Goal: Task Accomplishment & Management: Manage account settings

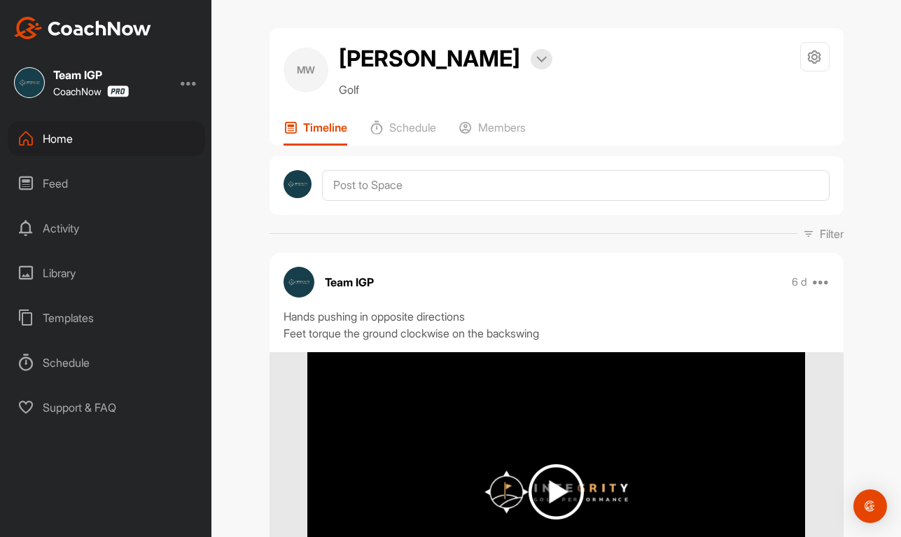
click at [78, 24] on img at bounding box center [82, 28] width 137 height 22
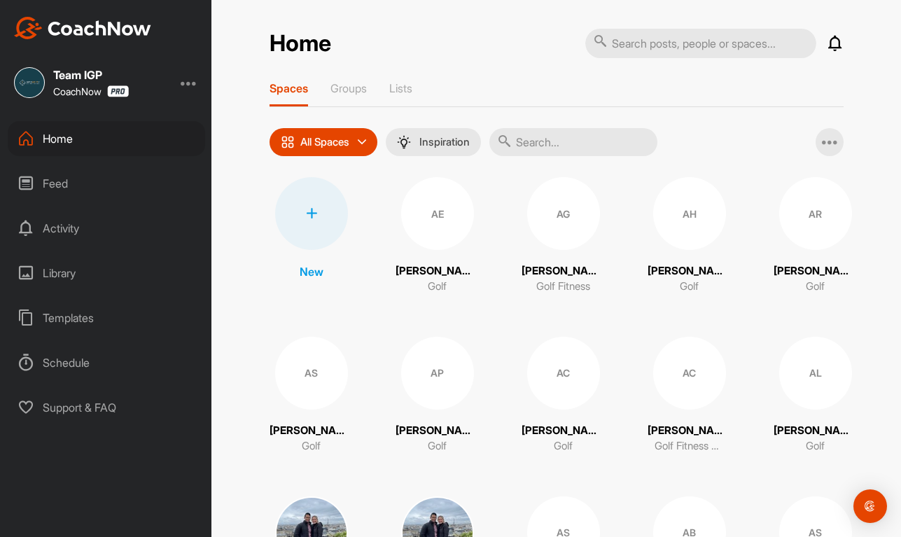
click at [544, 146] on input "text" at bounding box center [573, 142] width 168 height 28
click at [297, 226] on div at bounding box center [311, 213] width 73 height 73
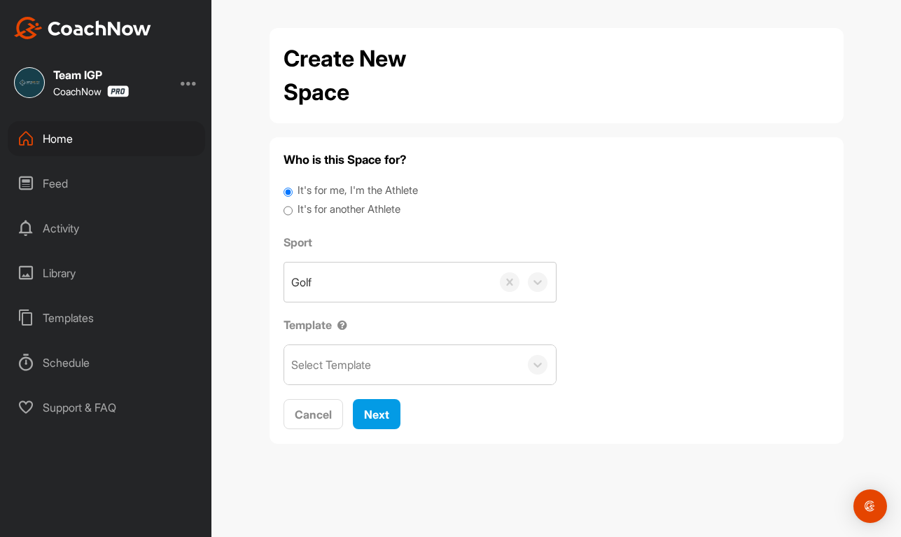
click at [350, 206] on label "It's for another Athlete" at bounding box center [348, 210] width 103 height 16
click at [293, 206] on input "It's for another Athlete" at bounding box center [287, 211] width 9 height 19
radio input "true"
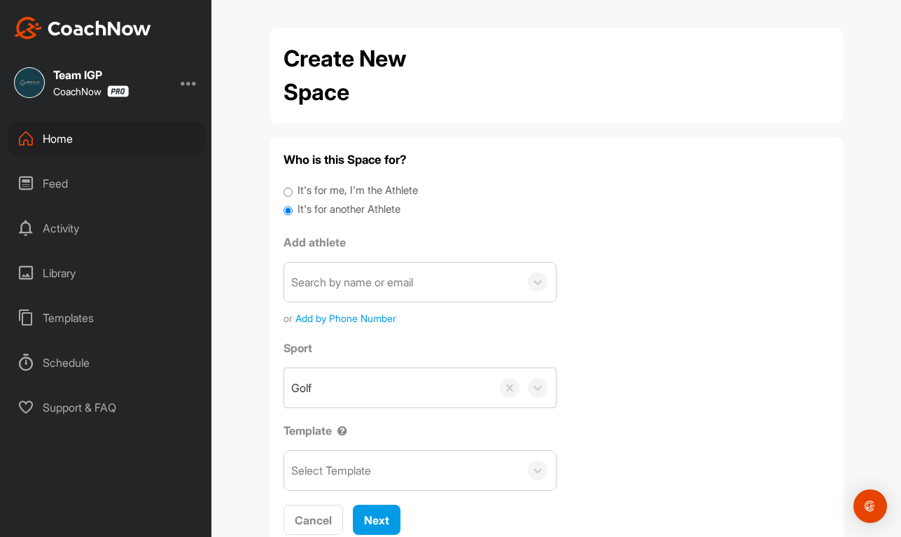
click at [351, 277] on div "Search by name or email" at bounding box center [352, 282] width 122 height 17
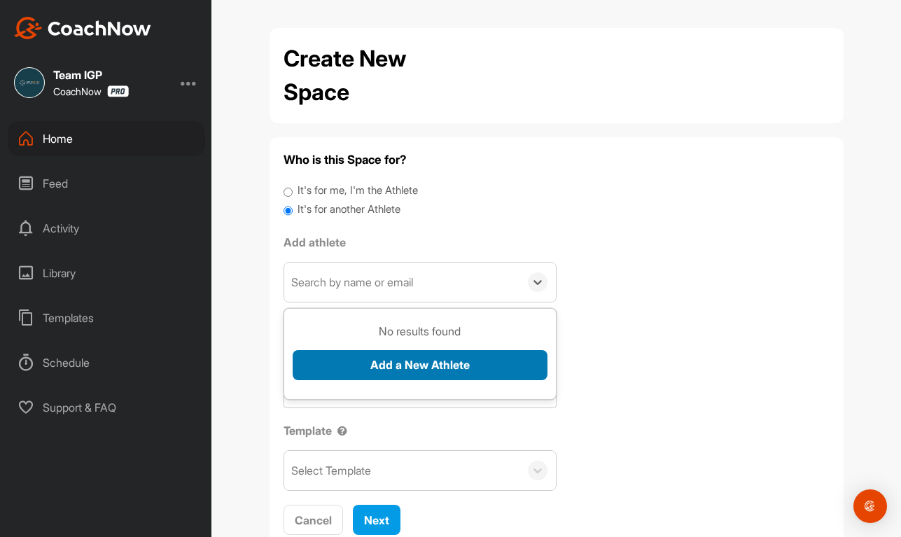
click at [390, 361] on button "Add a New Athlete" at bounding box center [420, 365] width 255 height 30
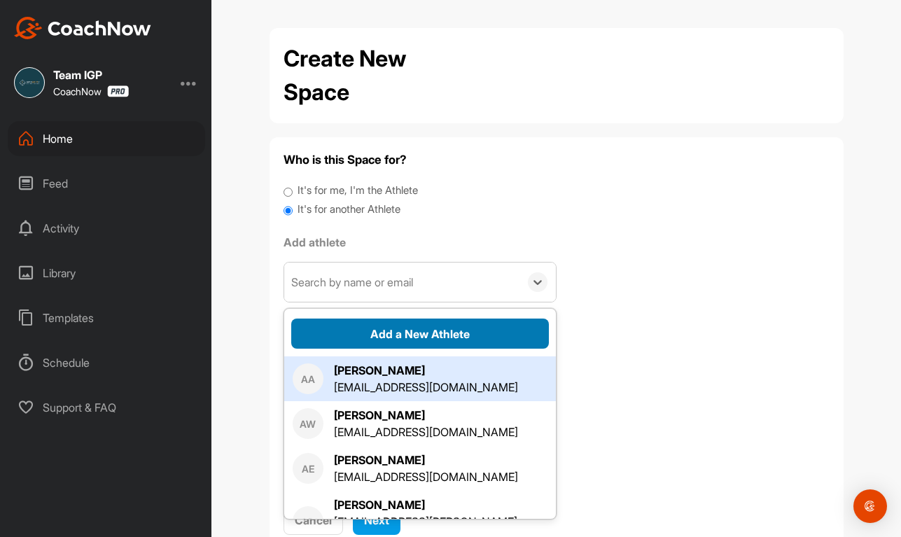
click at [405, 325] on button "Add a New Athlete" at bounding box center [420, 333] width 258 height 30
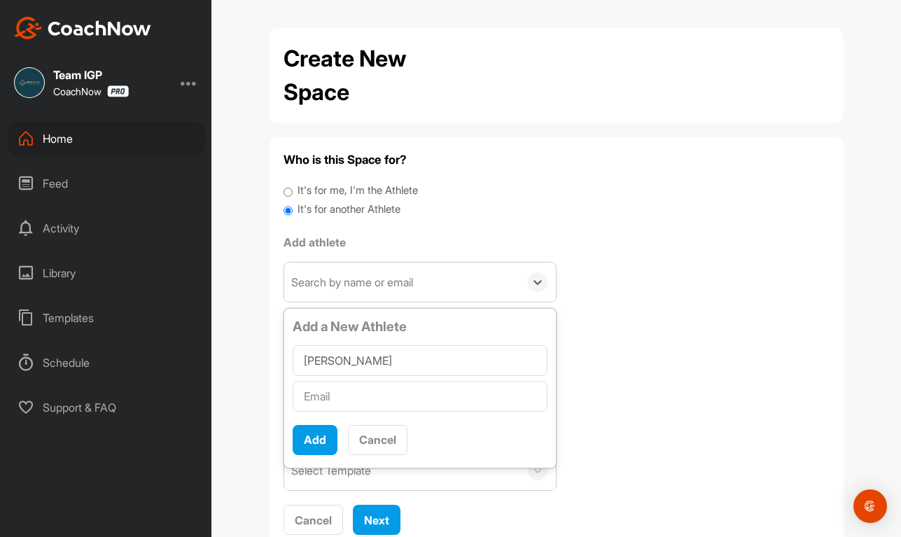
type input "[PERSON_NAME]"
click at [368, 396] on input "text" at bounding box center [420, 396] width 255 height 31
paste input "[EMAIL_ADDRESS][DOMAIN_NAME]"
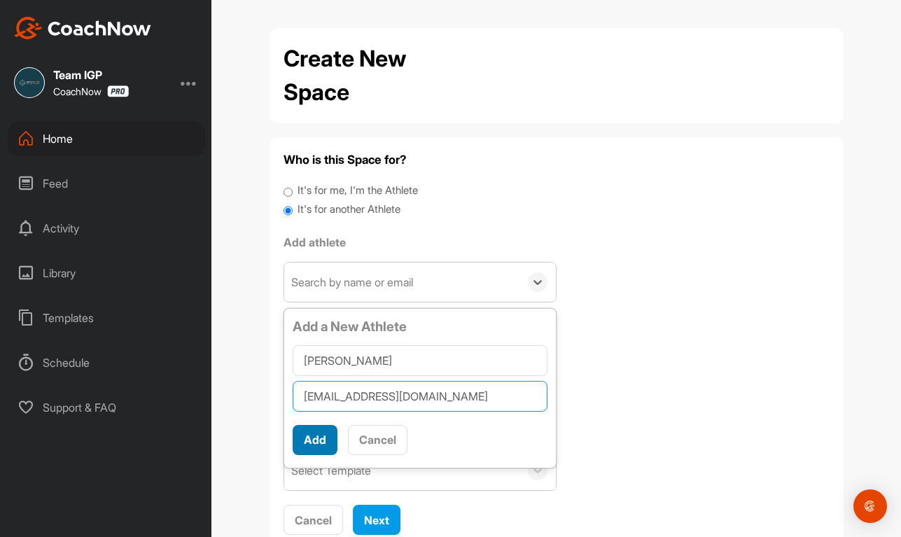
type input "[EMAIL_ADDRESS][DOMAIN_NAME]"
click at [316, 440] on button "Add" at bounding box center [315, 440] width 45 height 30
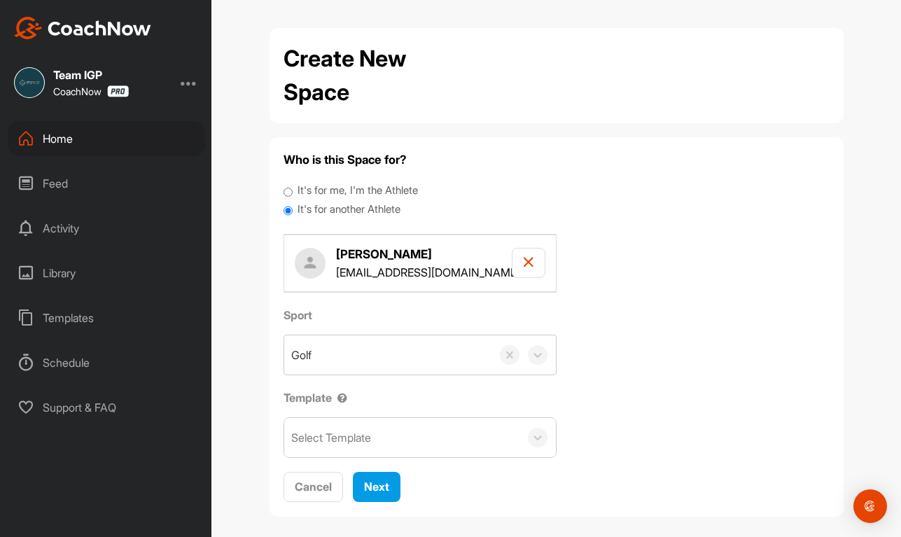
click at [381, 430] on div "Select Template" at bounding box center [401, 437] width 235 height 39
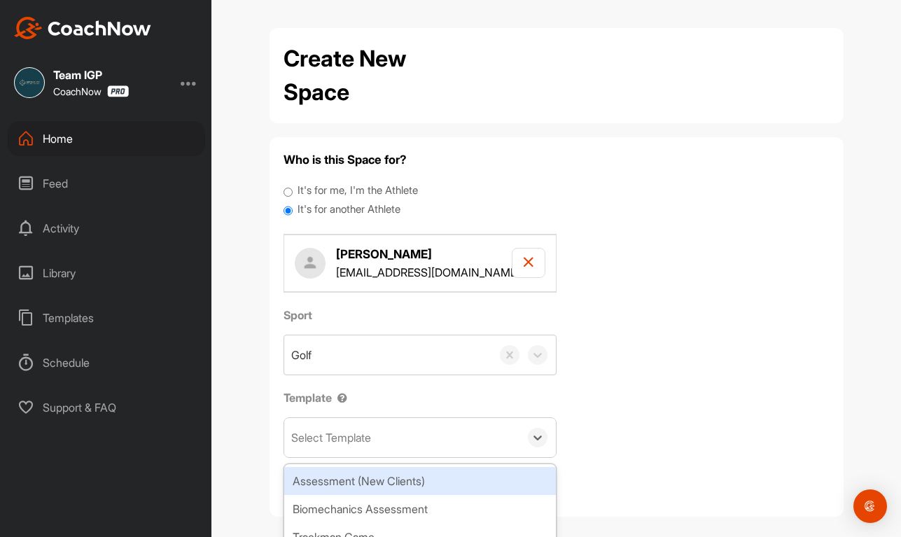
click at [384, 480] on div "Assessment (New Clients)" at bounding box center [420, 481] width 272 height 28
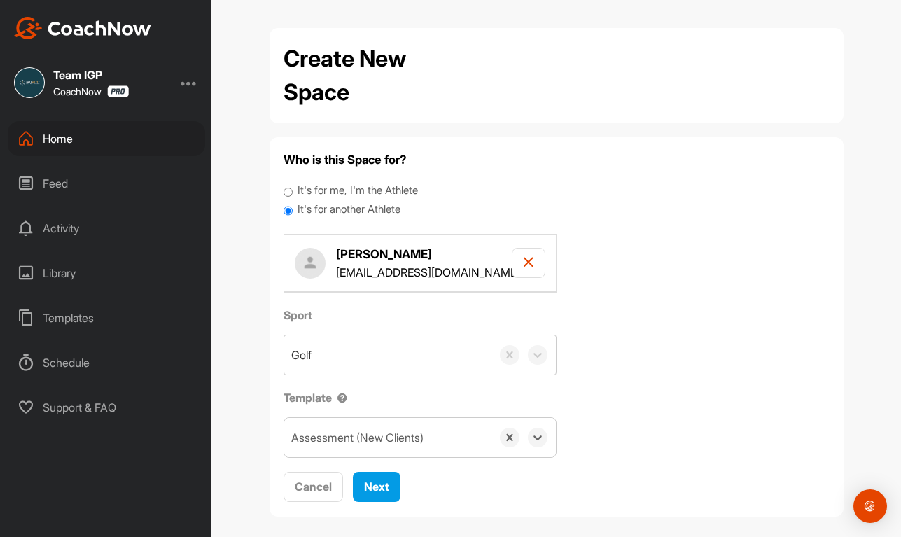
click at [400, 442] on div "Assessment (New Clients)" at bounding box center [357, 437] width 132 height 17
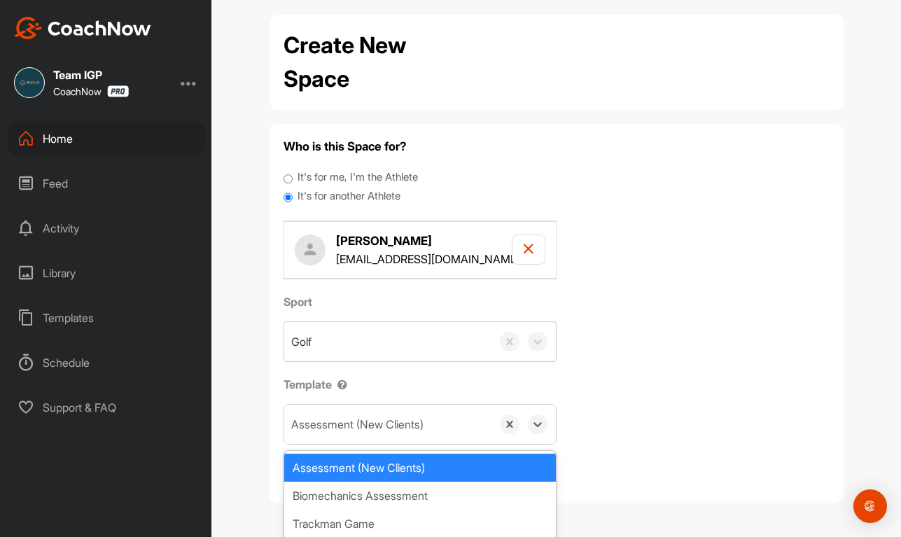
scroll to position [17, 0]
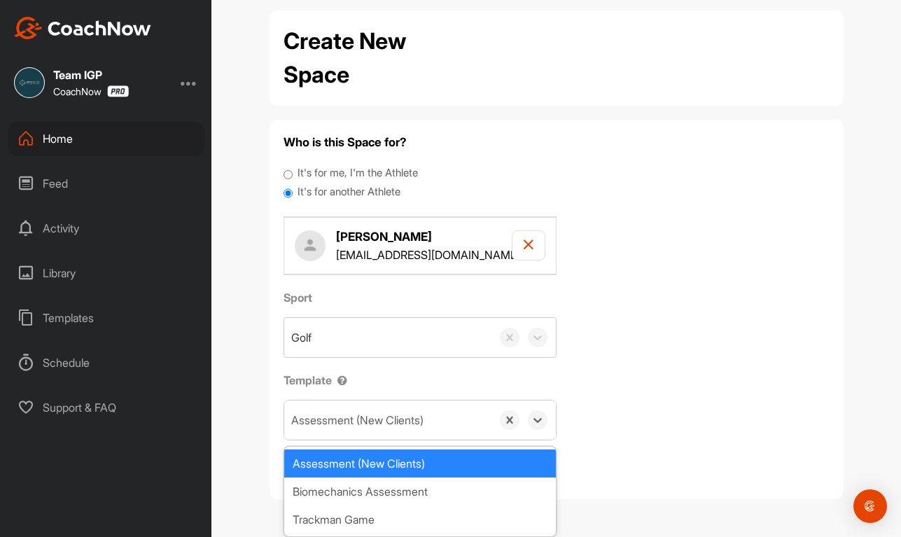
click at [453, 464] on div "Assessment (New Clients)" at bounding box center [420, 463] width 272 height 28
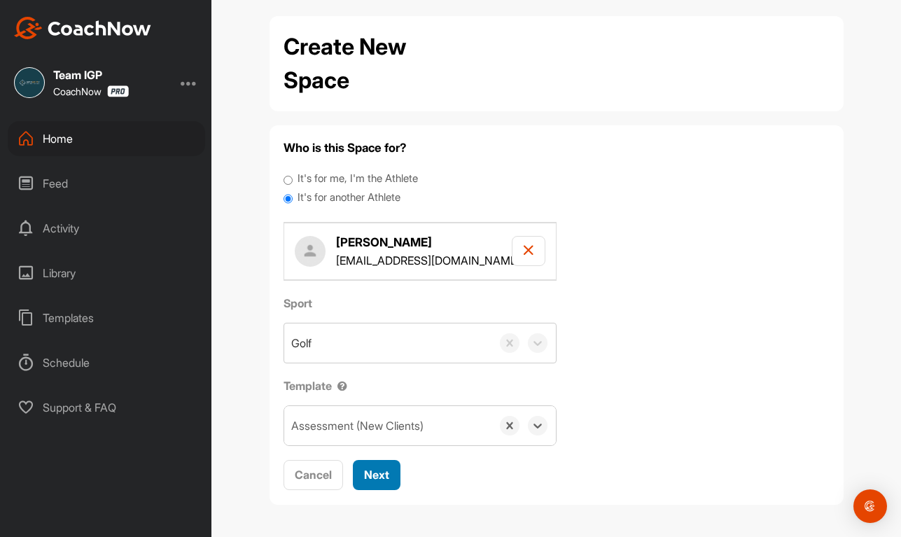
click at [374, 474] on span "Next" at bounding box center [376, 474] width 25 height 14
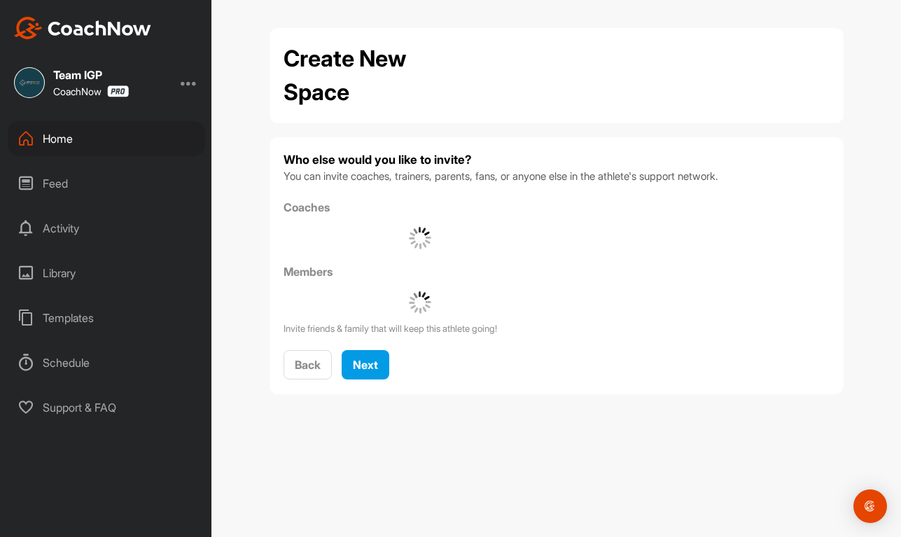
scroll to position [0, 0]
click at [376, 362] on span "Next" at bounding box center [365, 365] width 25 height 14
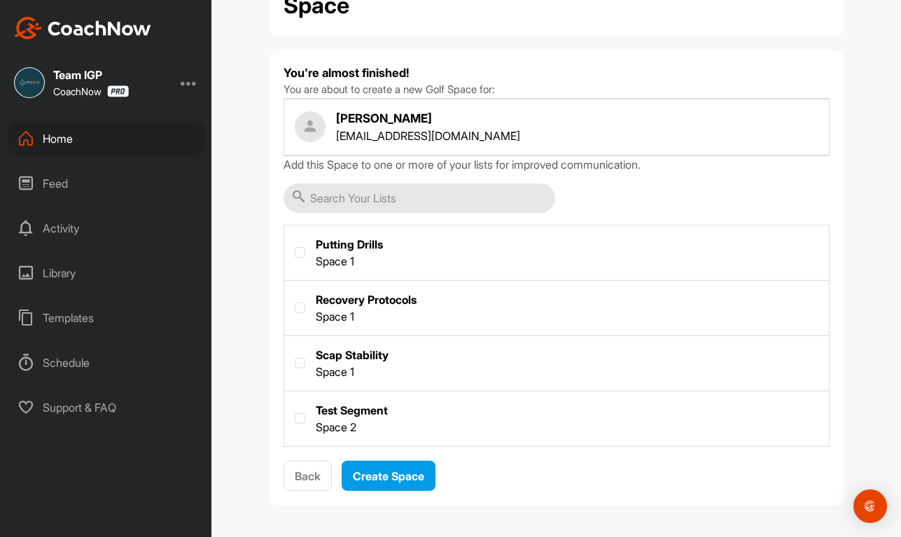
scroll to position [87, 0]
click at [388, 471] on span "Create Space" at bounding box center [388, 475] width 71 height 14
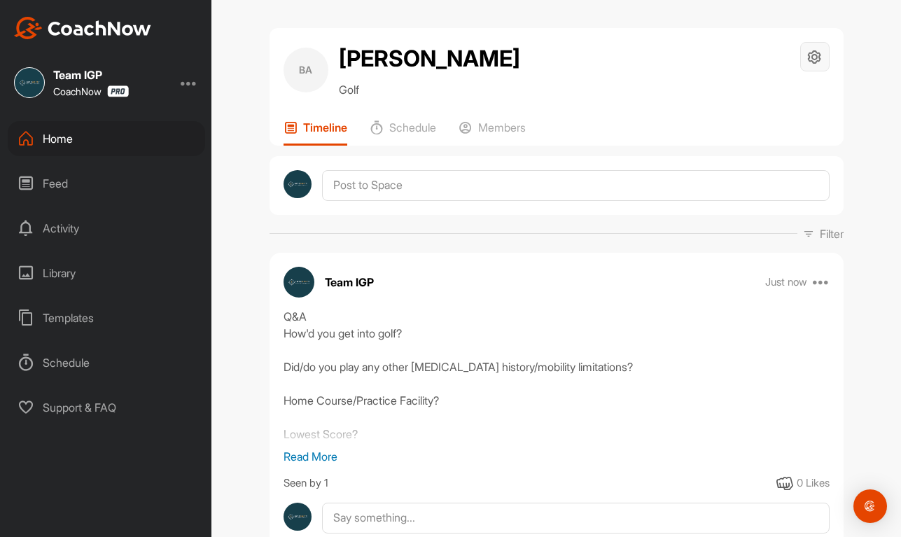
click at [807, 66] on div at bounding box center [814, 56] width 29 height 29
click at [814, 61] on icon at bounding box center [814, 57] width 16 height 16
click at [810, 57] on icon at bounding box center [814, 57] width 16 height 16
click at [810, 60] on icon at bounding box center [814, 57] width 16 height 16
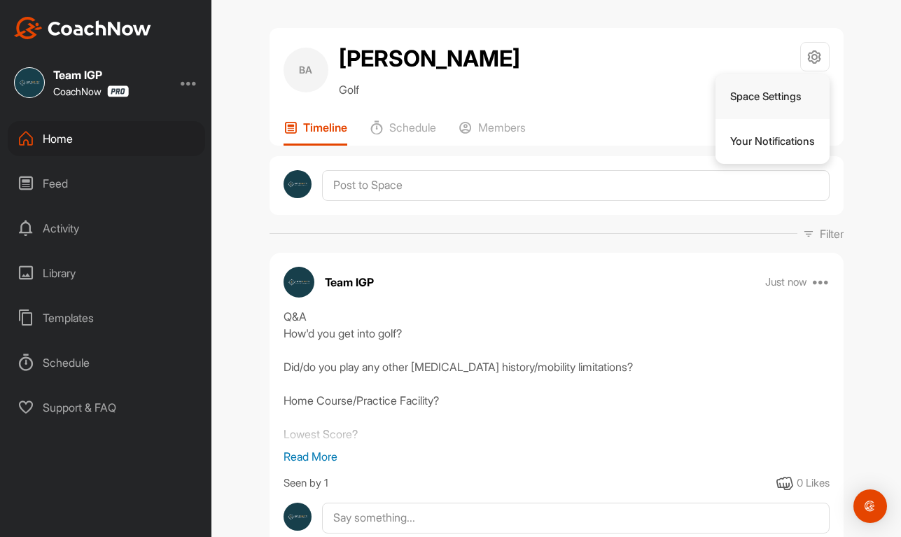
click at [791, 93] on li "Space Settings" at bounding box center [772, 96] width 114 height 45
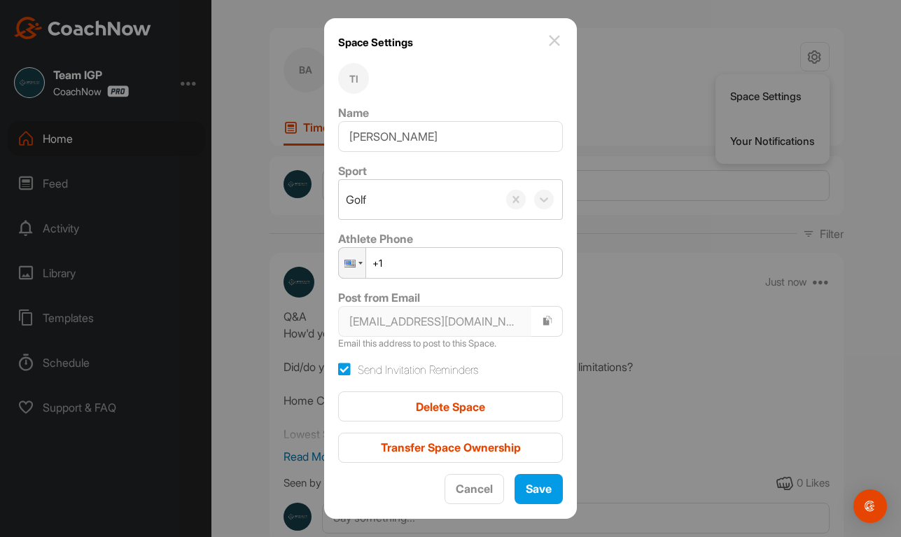
click at [548, 37] on img at bounding box center [554, 40] width 17 height 17
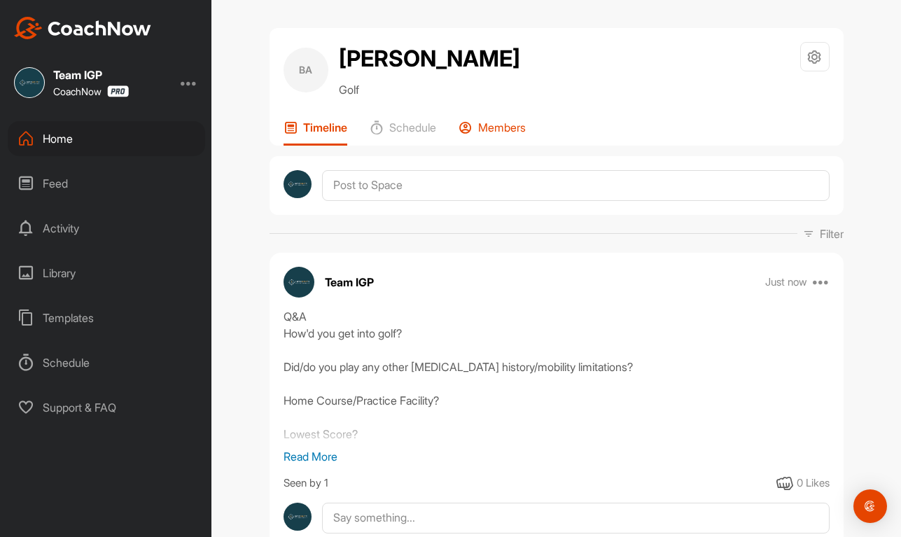
click at [485, 134] on p "Members" at bounding box center [502, 127] width 48 height 14
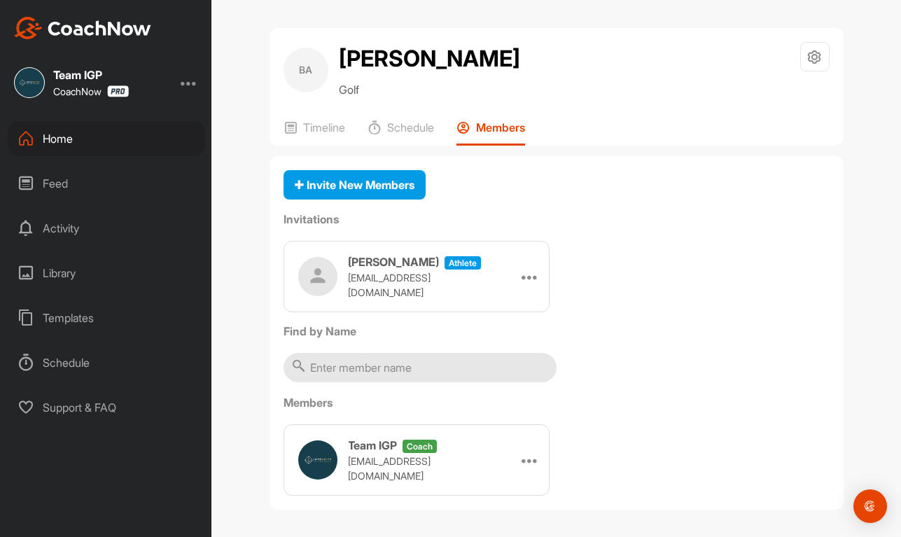
click at [428, 270] on h3 "[PERSON_NAME]" at bounding box center [393, 261] width 91 height 17
click at [483, 300] on div "[PERSON_NAME] athlete [EMAIL_ADDRESS][DOMAIN_NAME]" at bounding box center [418, 276] width 140 height 46
drag, startPoint x: 472, startPoint y: 326, endPoint x: 438, endPoint y: 332, distance: 34.1
click at [438, 312] on div "[PERSON_NAME] athlete [EMAIL_ADDRESS][DOMAIN_NAME] Edit Re-send Copy Link" at bounding box center [416, 276] width 266 height 71
click at [810, 61] on icon at bounding box center [814, 57] width 16 height 16
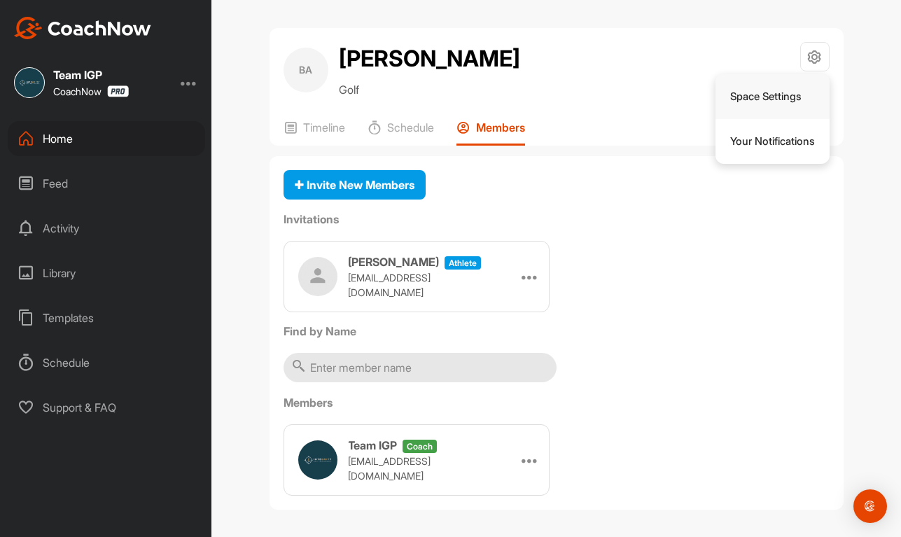
click at [782, 99] on li "Space Settings" at bounding box center [772, 96] width 114 height 45
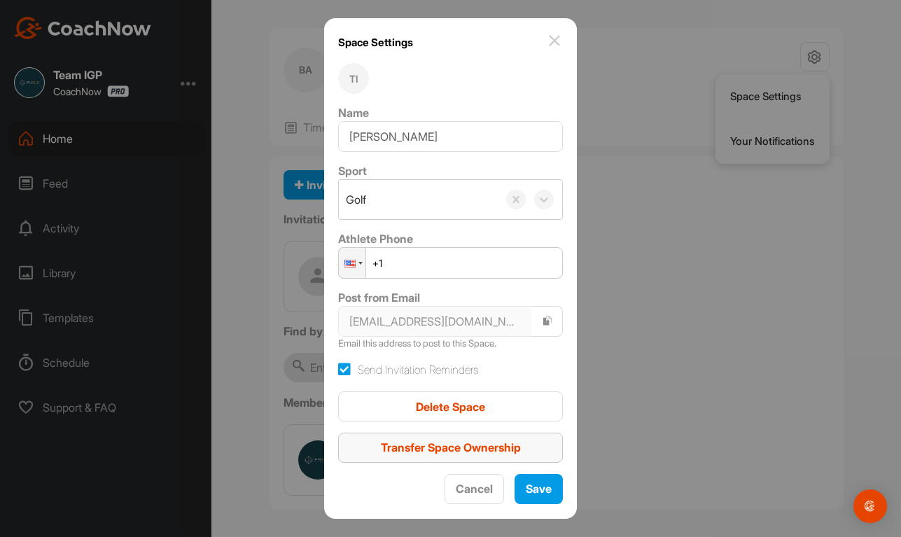
click at [469, 452] on span "Transfer Space Ownership" at bounding box center [451, 447] width 140 height 14
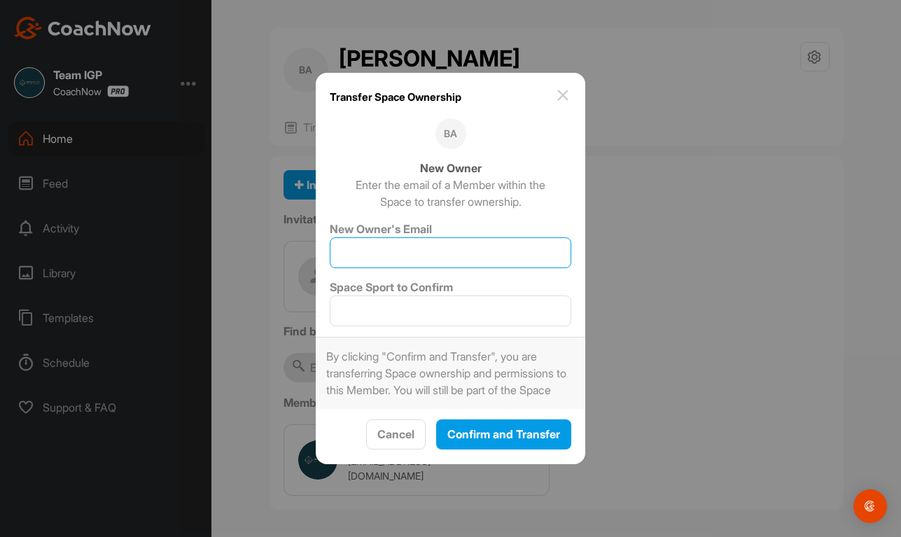
click at [442, 249] on input "New Owner's Email" at bounding box center [450, 252] width 241 height 31
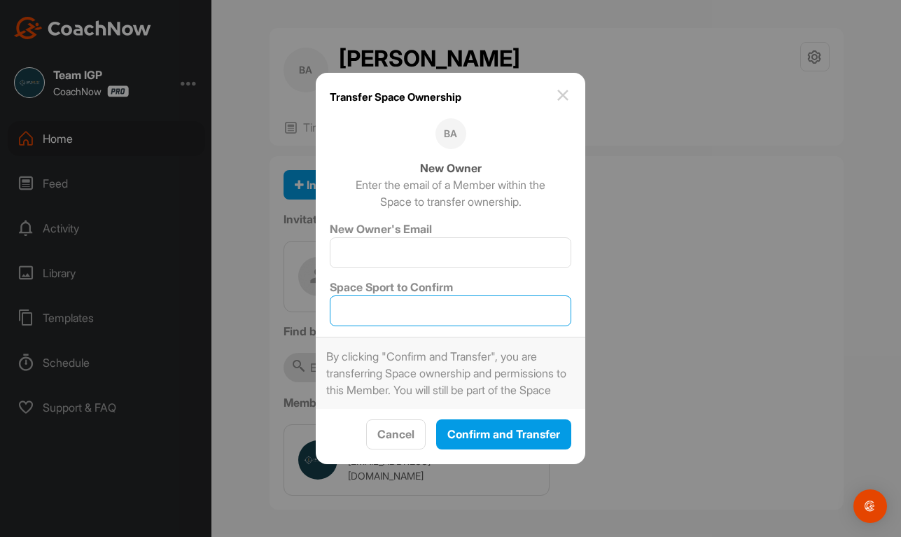
click at [417, 297] on input "Space Sport to Confirm" at bounding box center [450, 310] width 241 height 31
click at [453, 265] on div "Transfer Space Ownership BA New Owner Enter the email of a Member within the Sp…" at bounding box center [450, 268] width 269 height 390
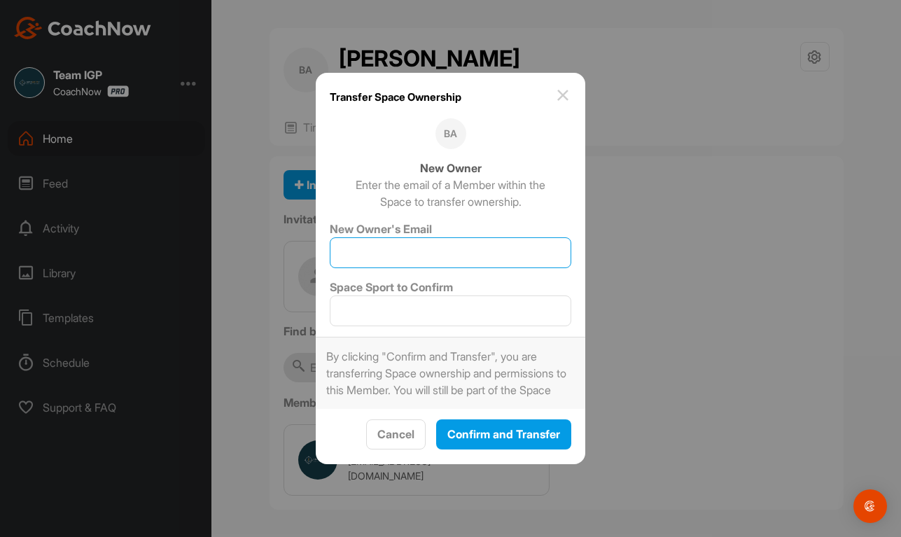
click at [449, 239] on input "New Owner's Email" at bounding box center [450, 252] width 241 height 31
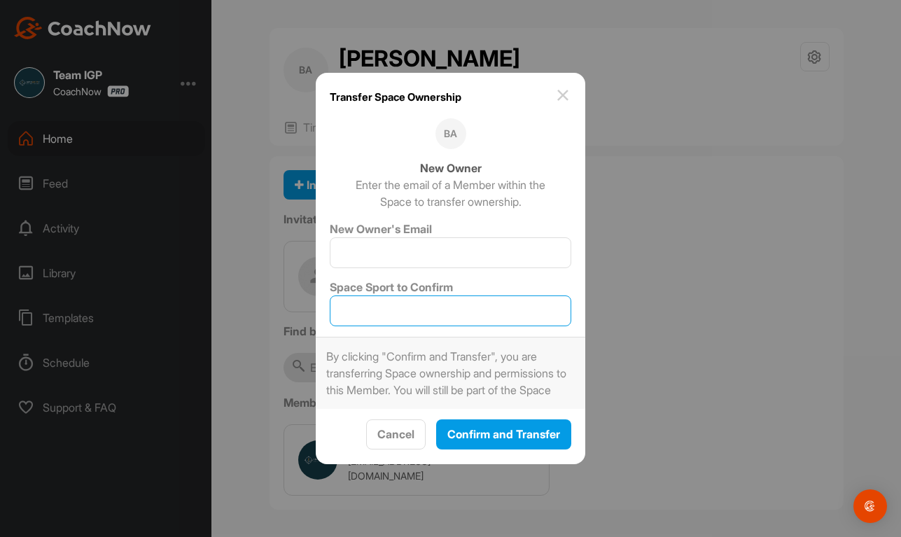
click at [436, 295] on input "Space Sport to Confirm" at bounding box center [450, 310] width 241 height 31
type input "GOLF"
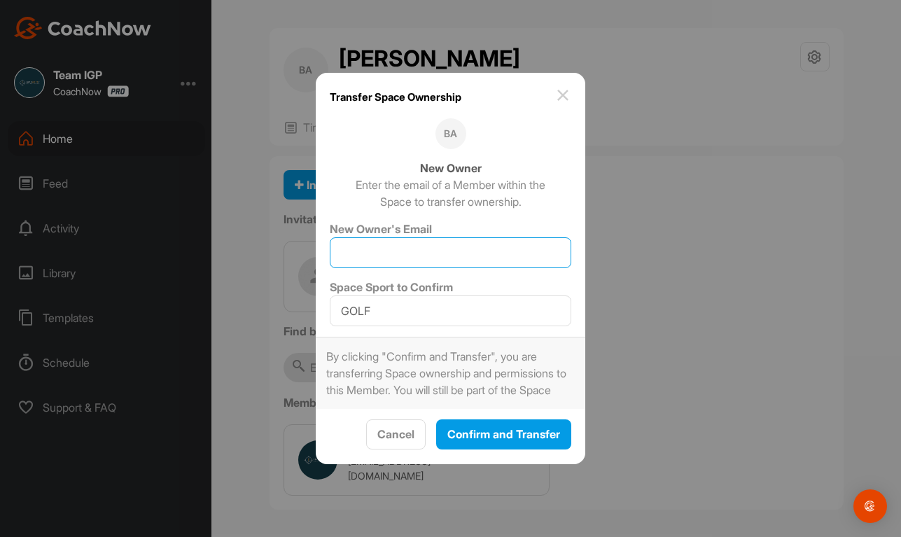
click at [477, 247] on input "New Owner's Email" at bounding box center [450, 252] width 241 height 31
type input "[PERSON_NAME]"
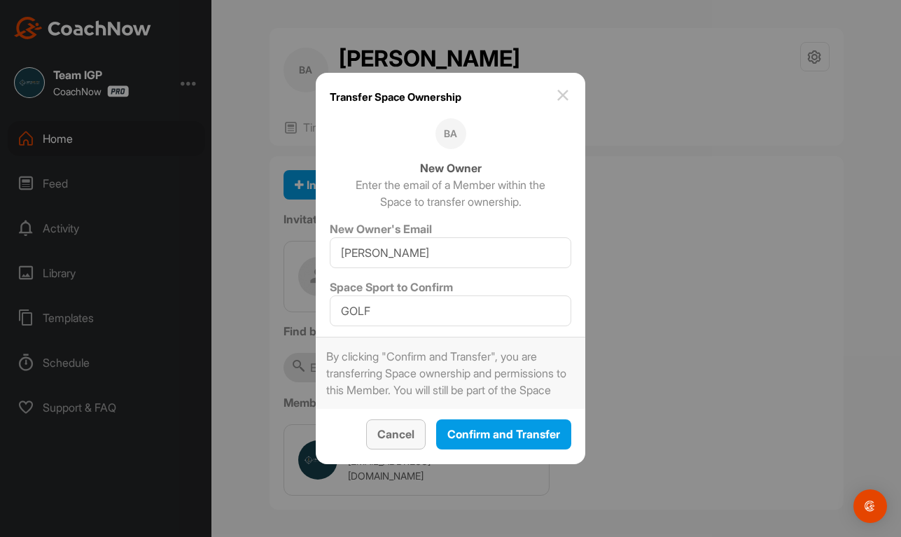
click at [390, 438] on span "Cancel" at bounding box center [395, 434] width 37 height 14
